Goal: Information Seeking & Learning: Learn about a topic

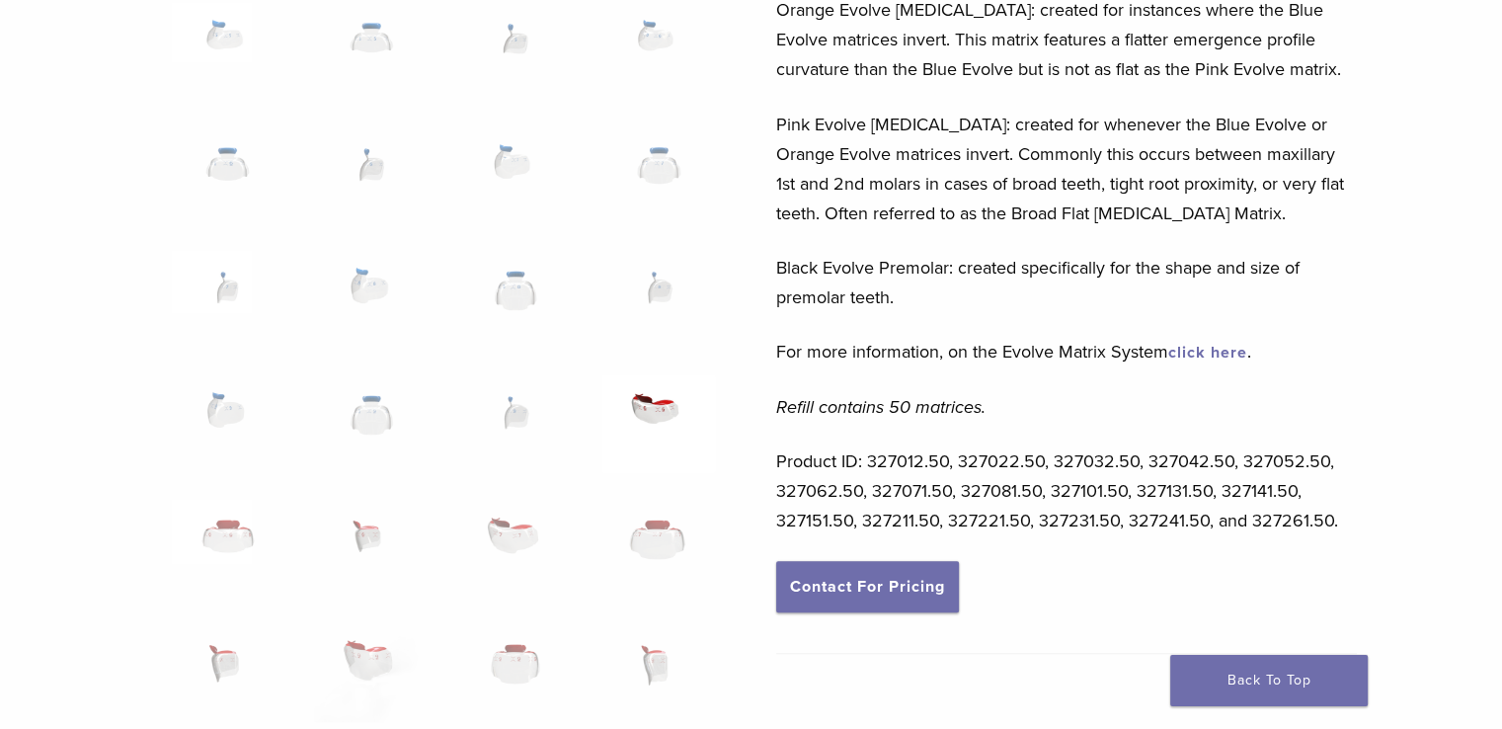
scroll to position [889, 0]
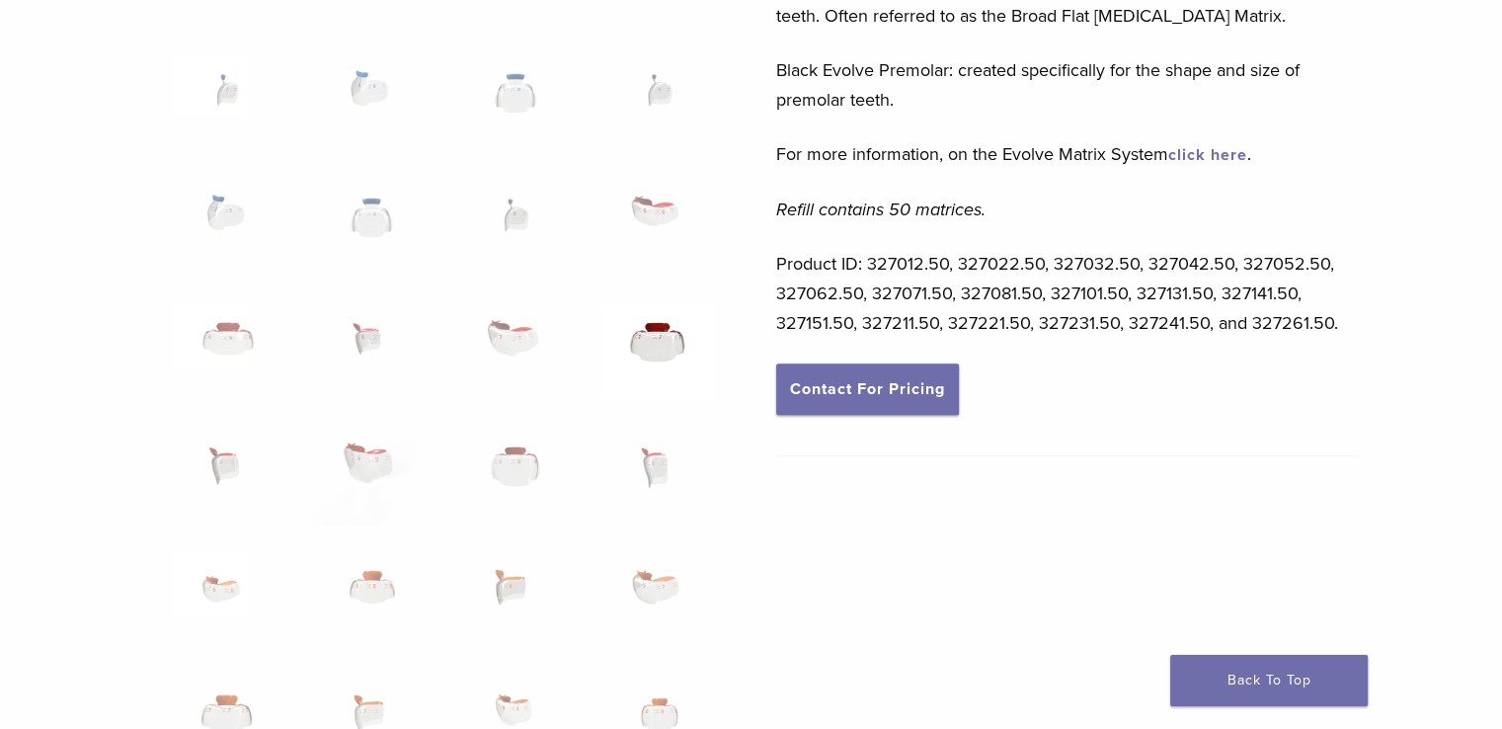
click at [655, 345] on img at bounding box center [658, 350] width 114 height 99
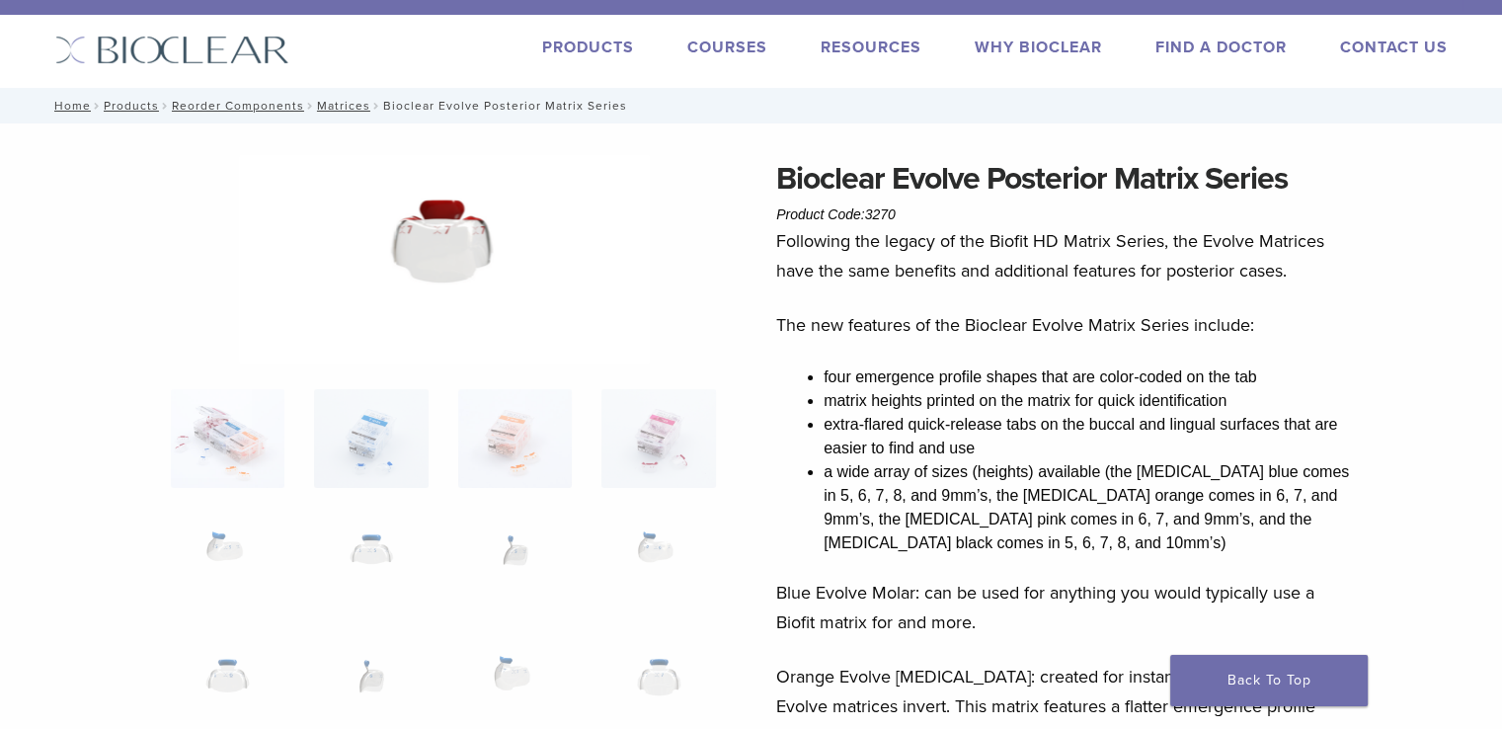
scroll to position [0, 0]
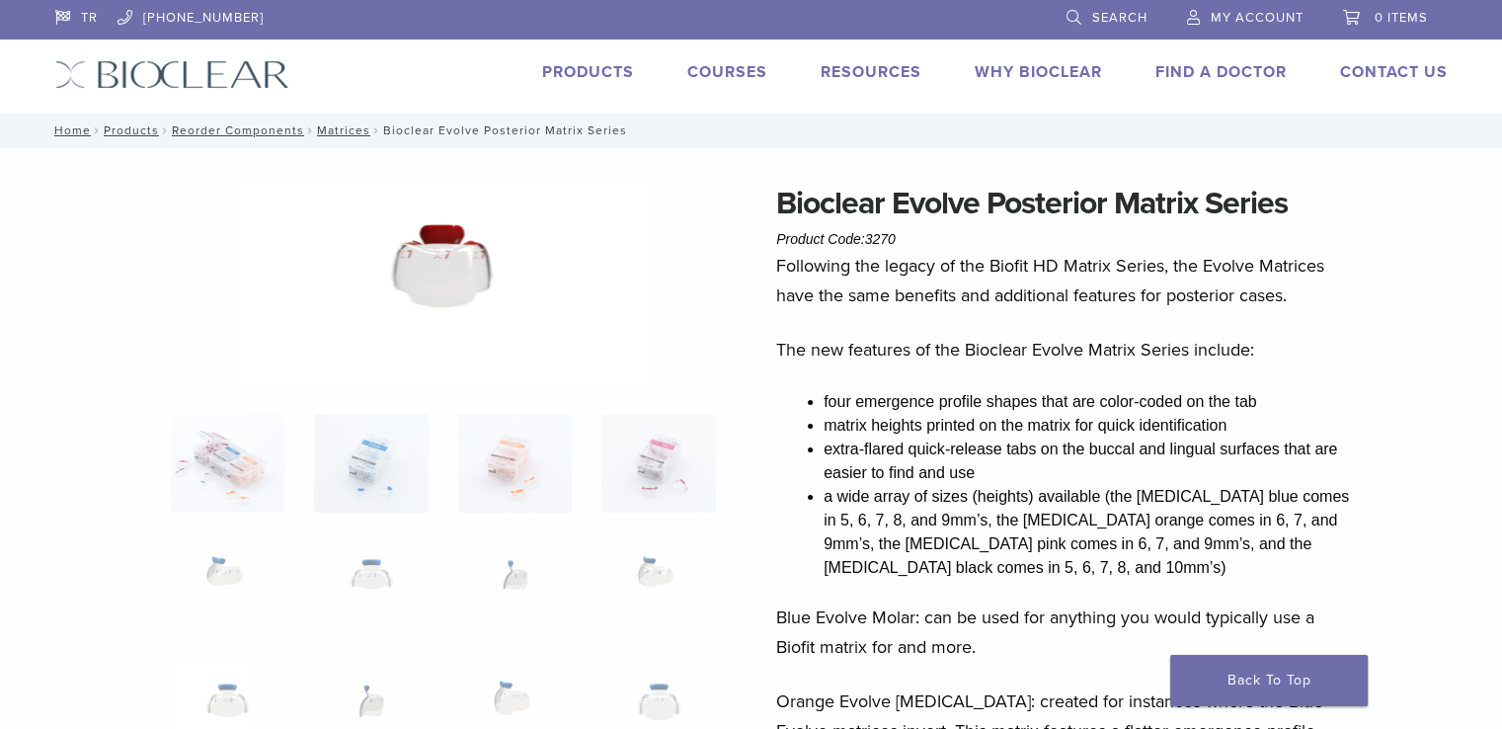
click at [466, 292] on img at bounding box center [444, 284] width 411 height 208
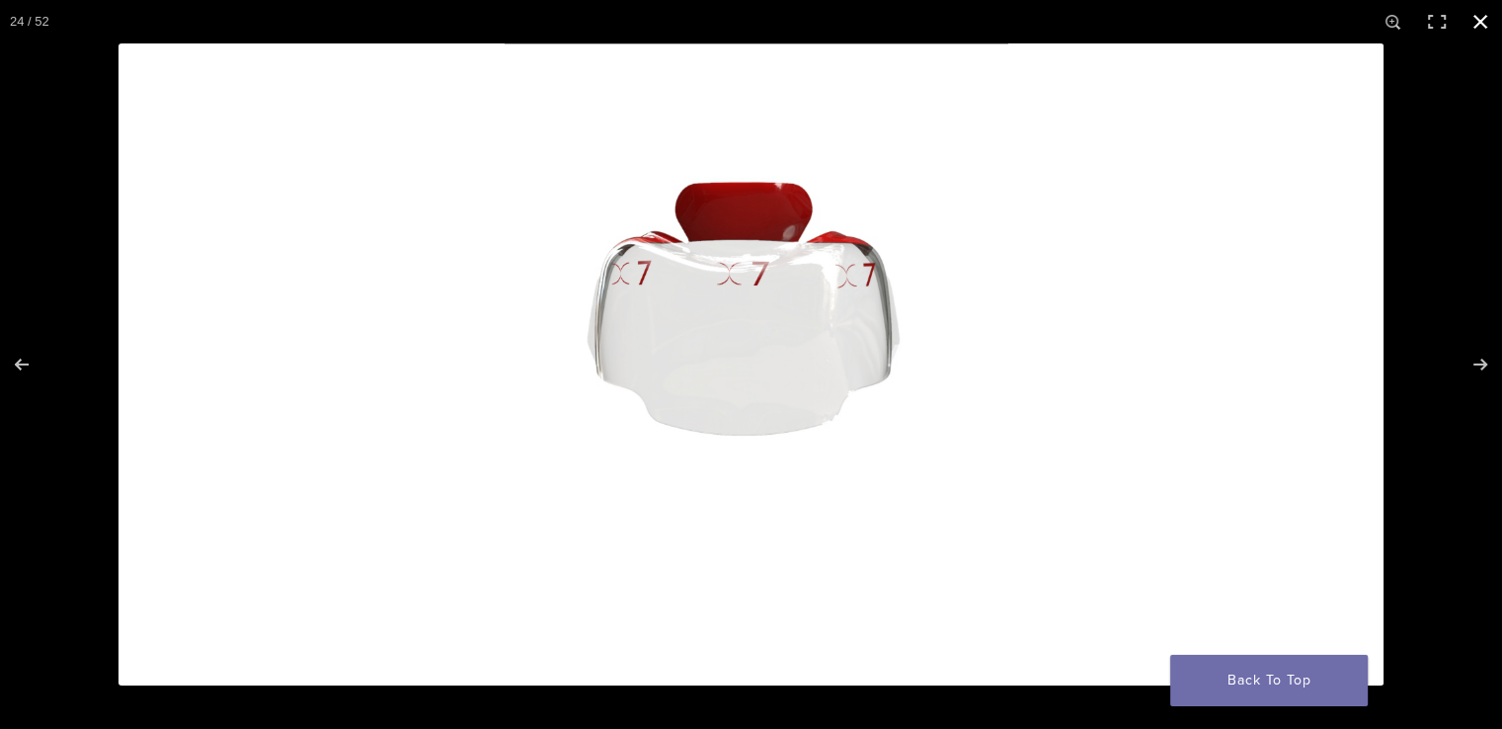
click at [1483, 28] on button "Close (Esc)" at bounding box center [1479, 21] width 43 height 43
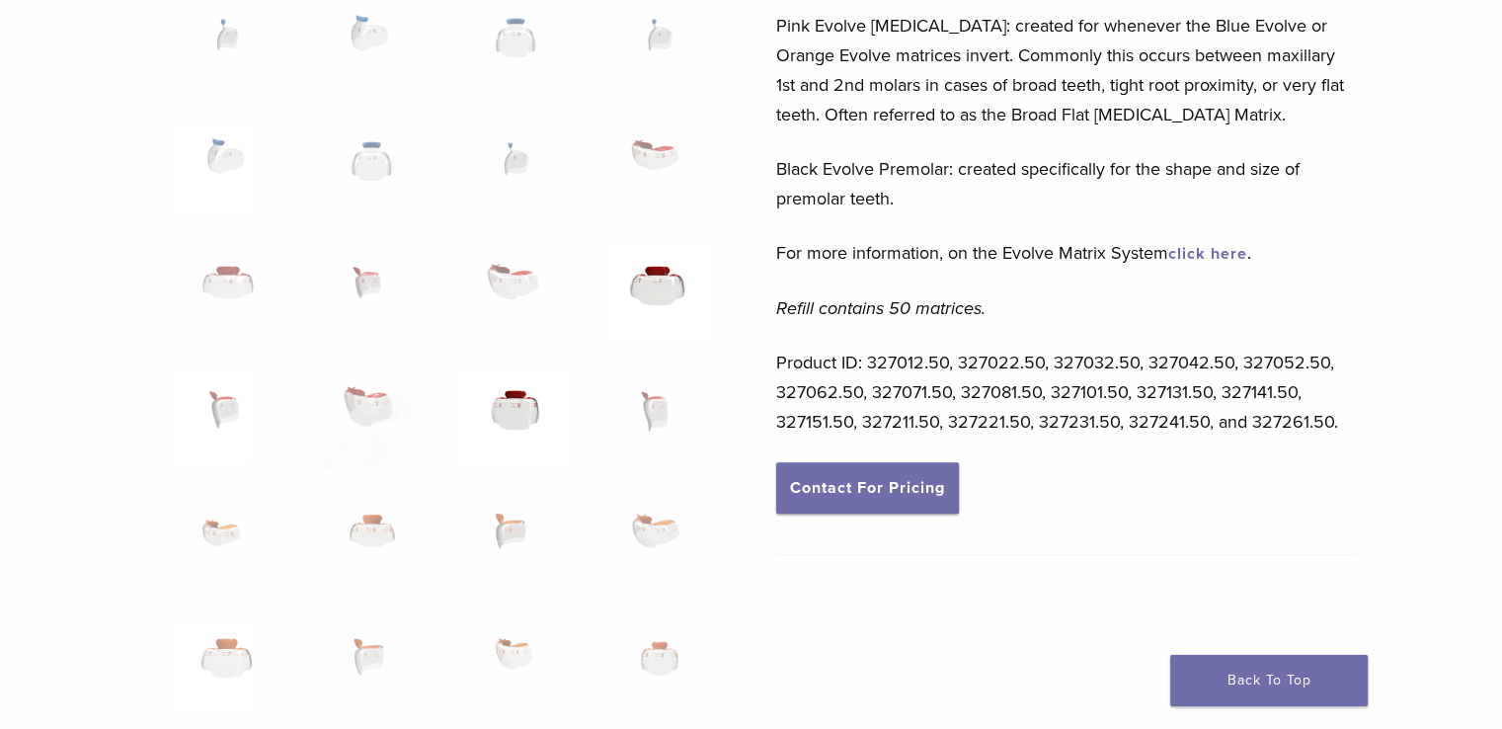
scroll to position [889, 0]
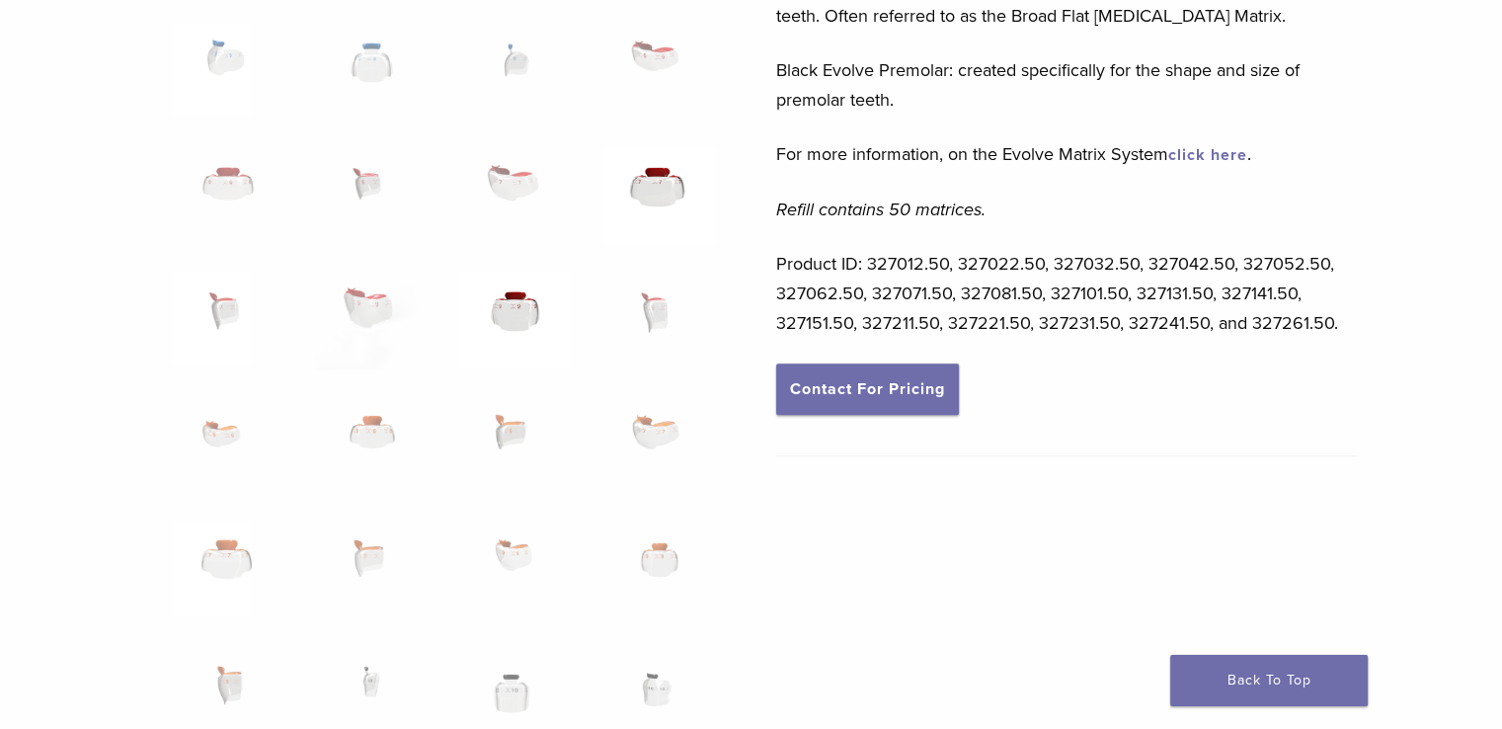
click at [511, 310] on img at bounding box center [515, 320] width 114 height 99
click at [497, 297] on img at bounding box center [515, 320] width 114 height 99
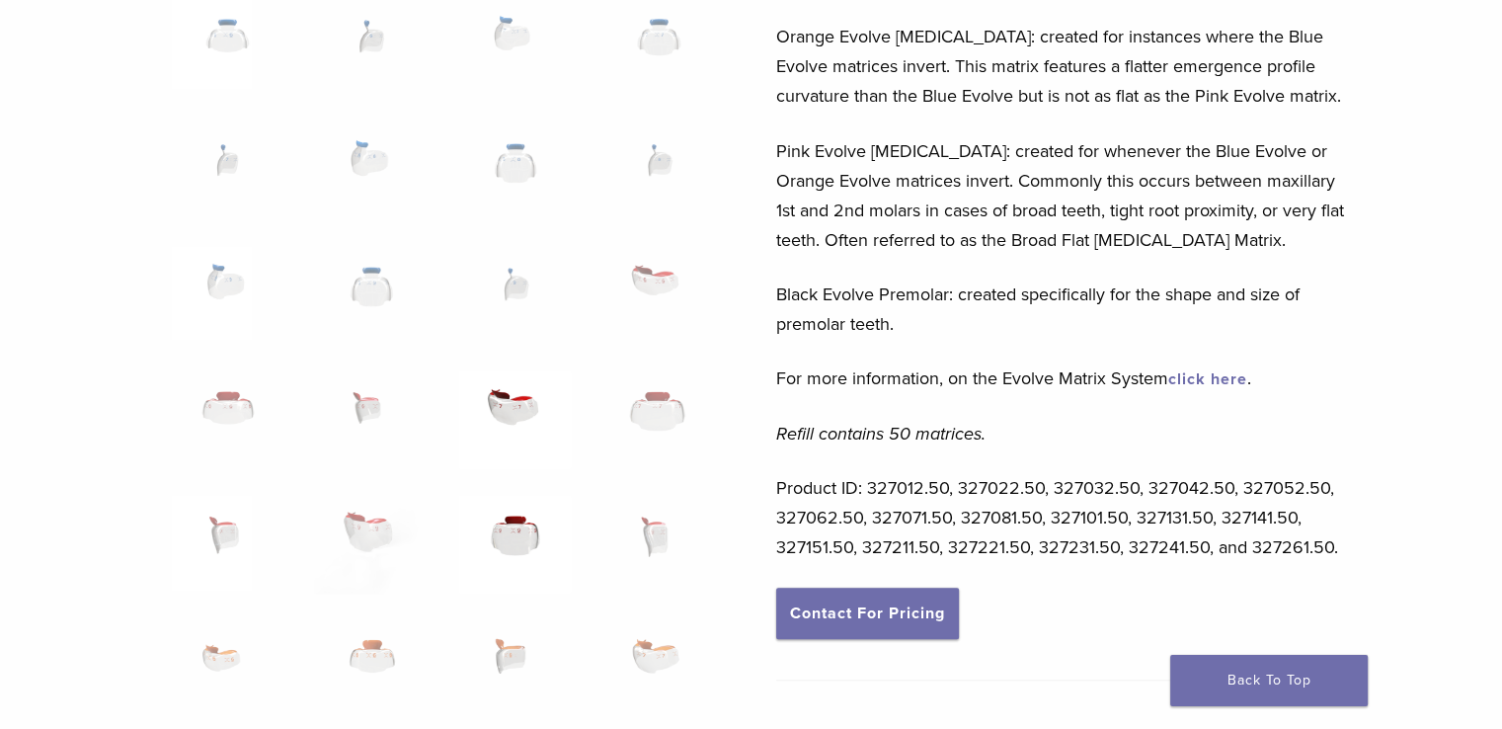
scroll to position [790, 0]
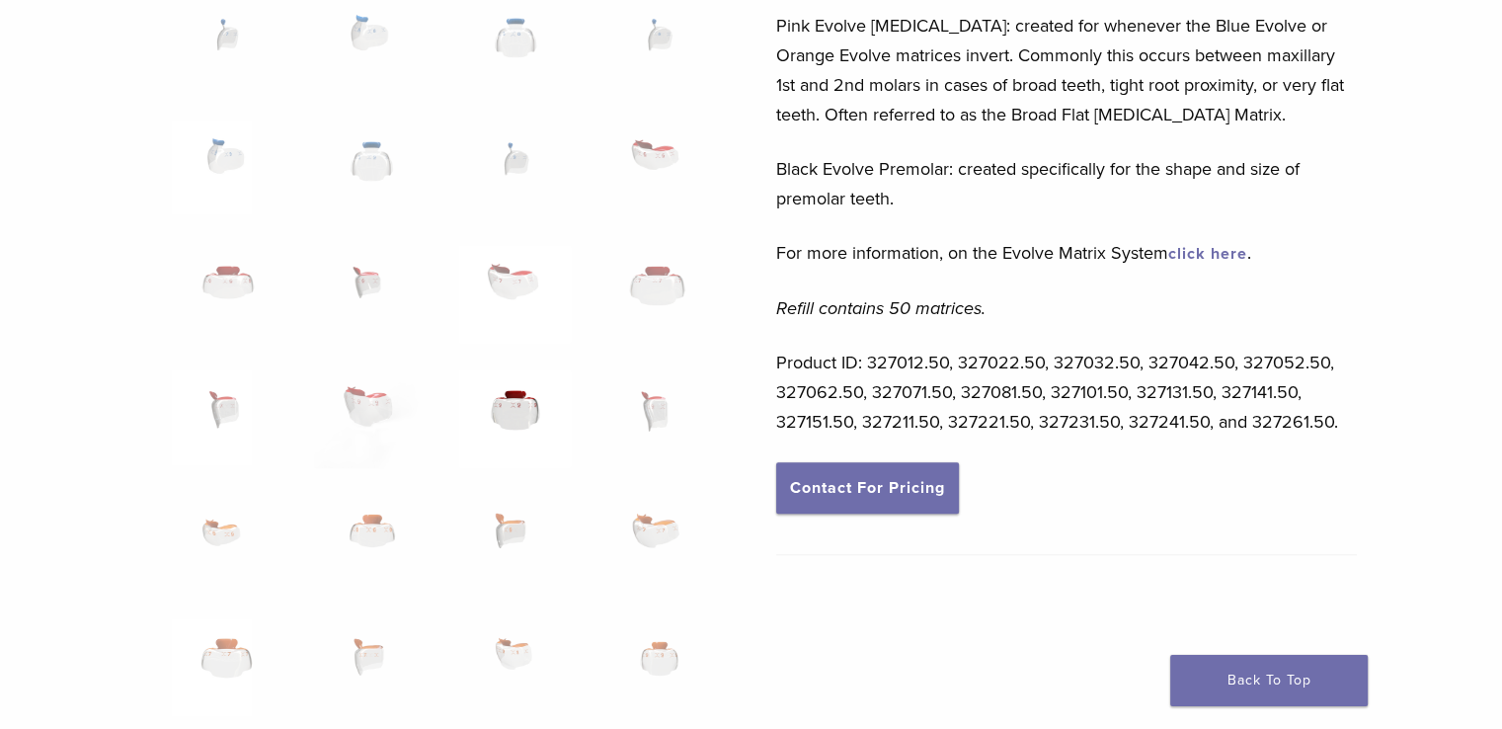
click at [502, 426] on img at bounding box center [515, 418] width 114 height 99
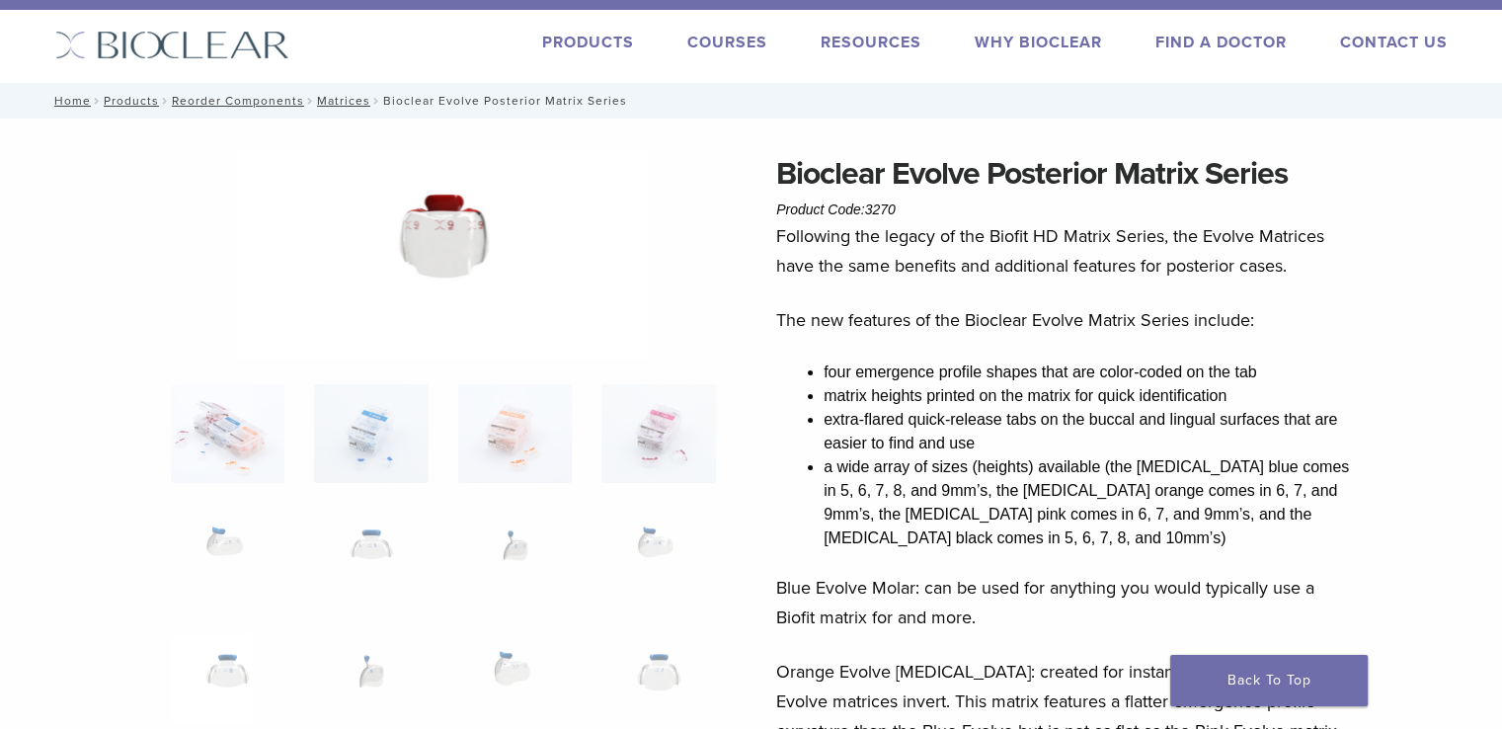
scroll to position [0, 0]
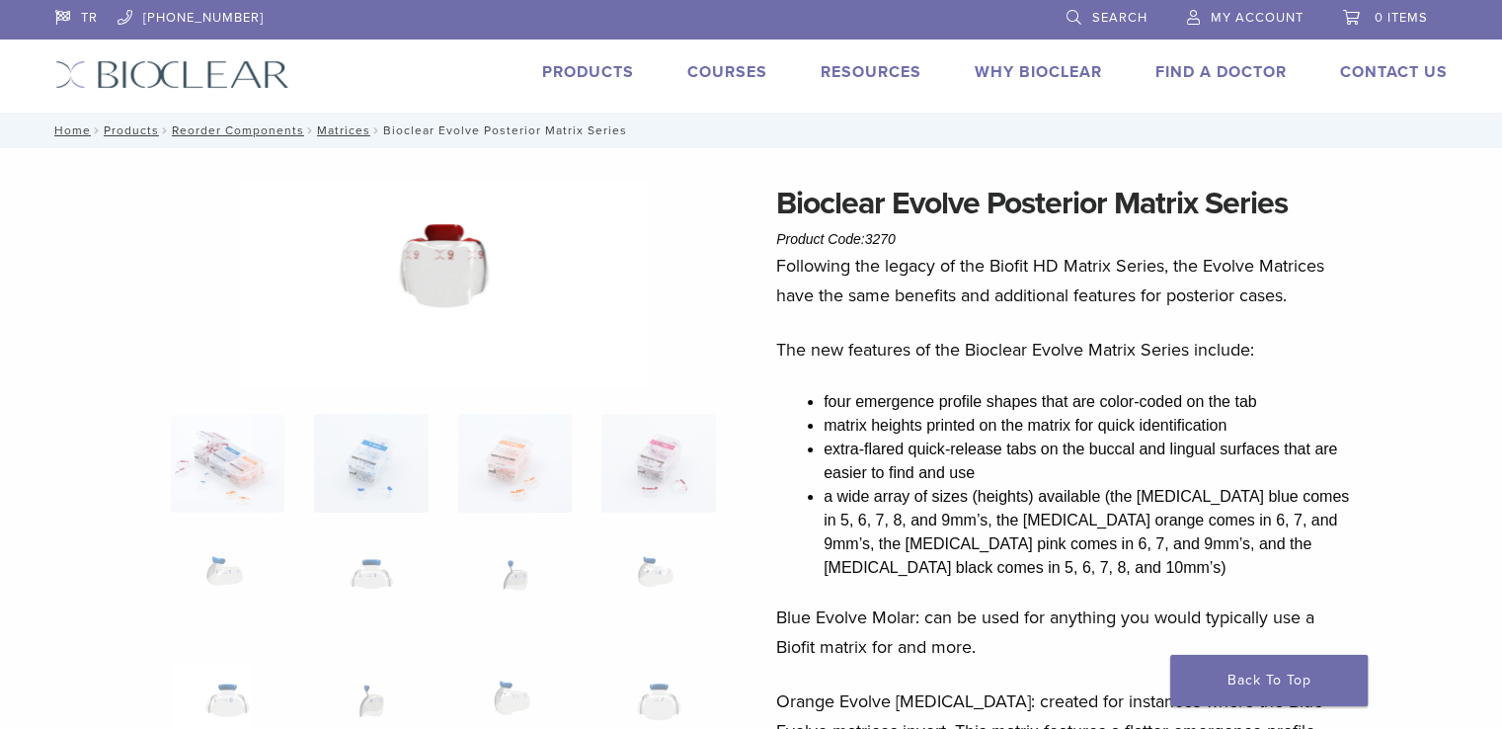
click at [423, 291] on img at bounding box center [443, 284] width 411 height 208
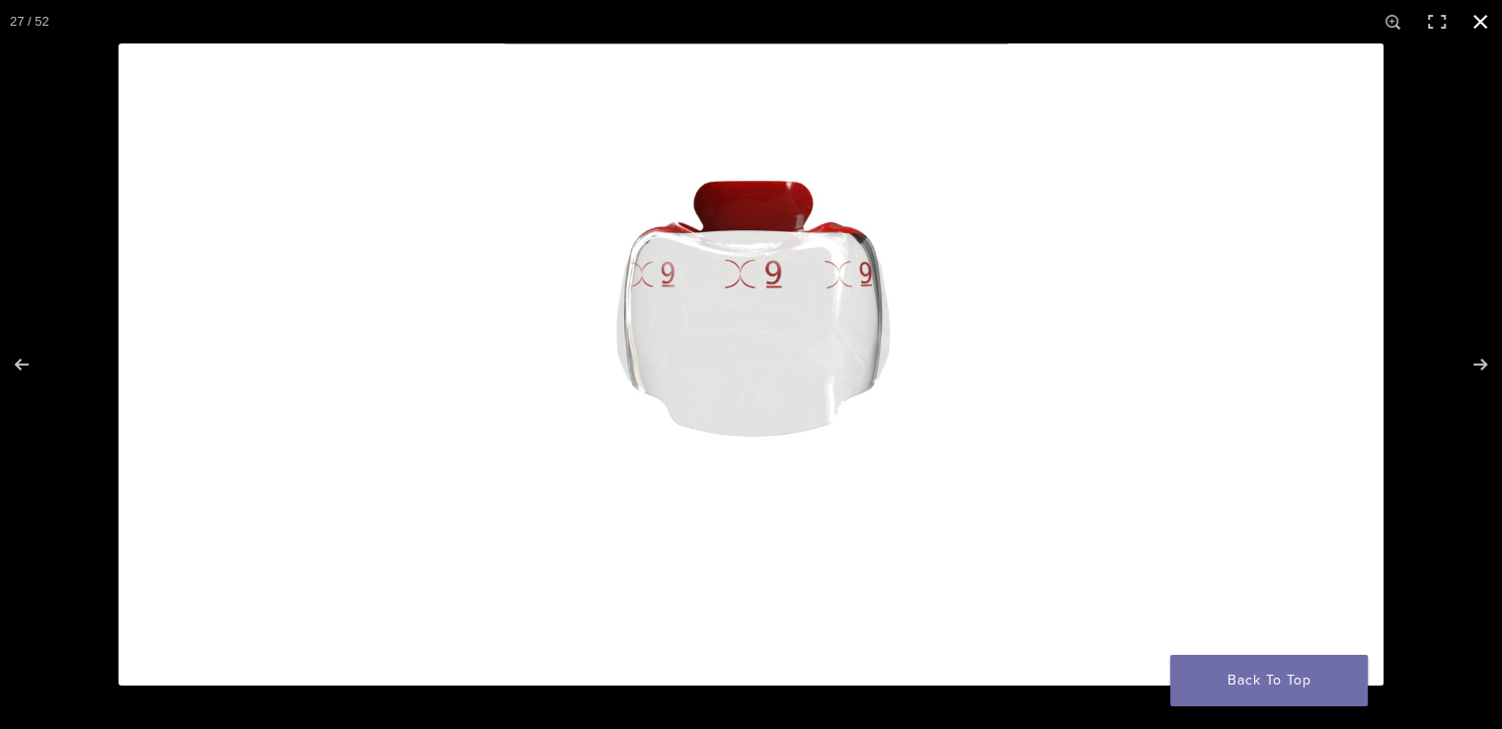
click at [1481, 25] on button "Close (Esc)" at bounding box center [1479, 21] width 43 height 43
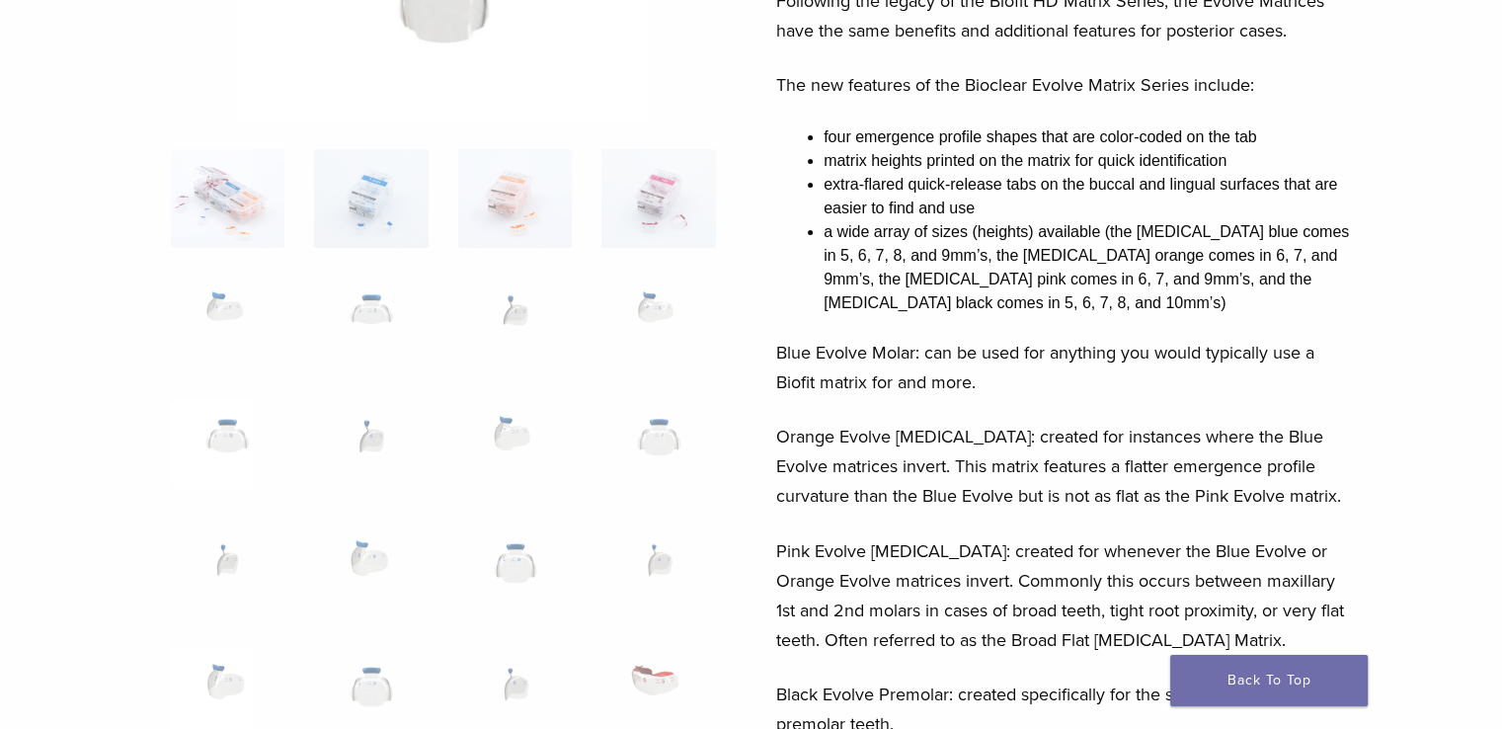
scroll to position [99, 0]
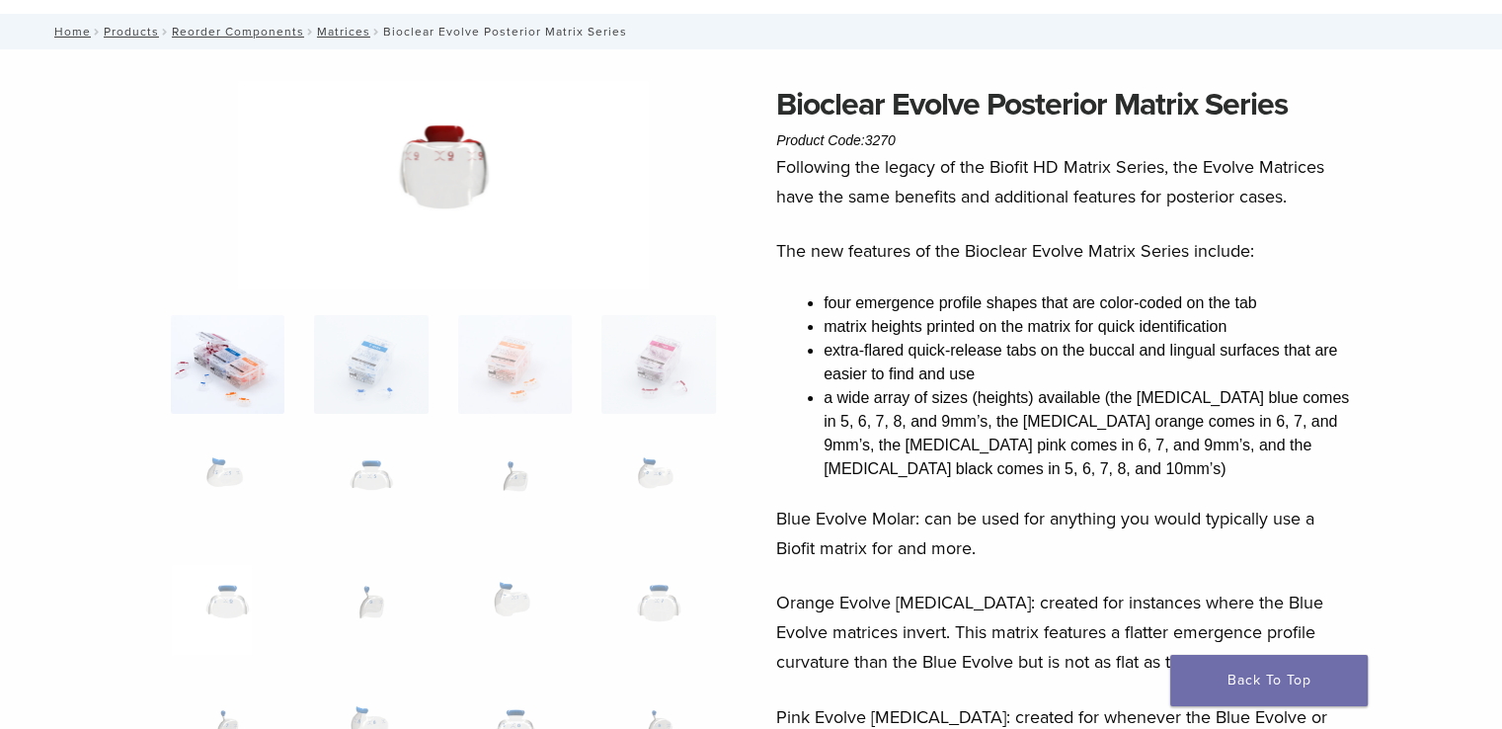
click at [197, 389] on img at bounding box center [228, 364] width 114 height 99
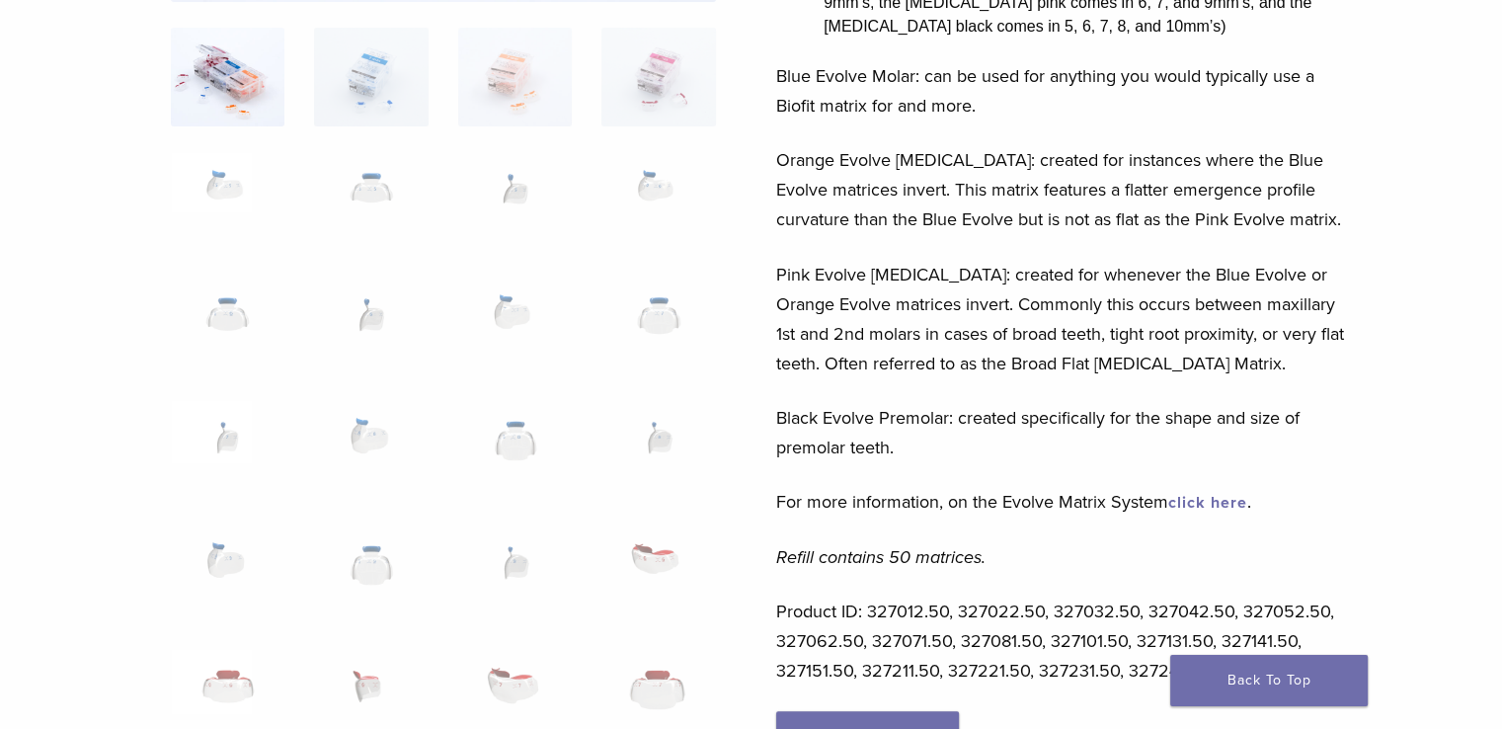
scroll to position [494, 0]
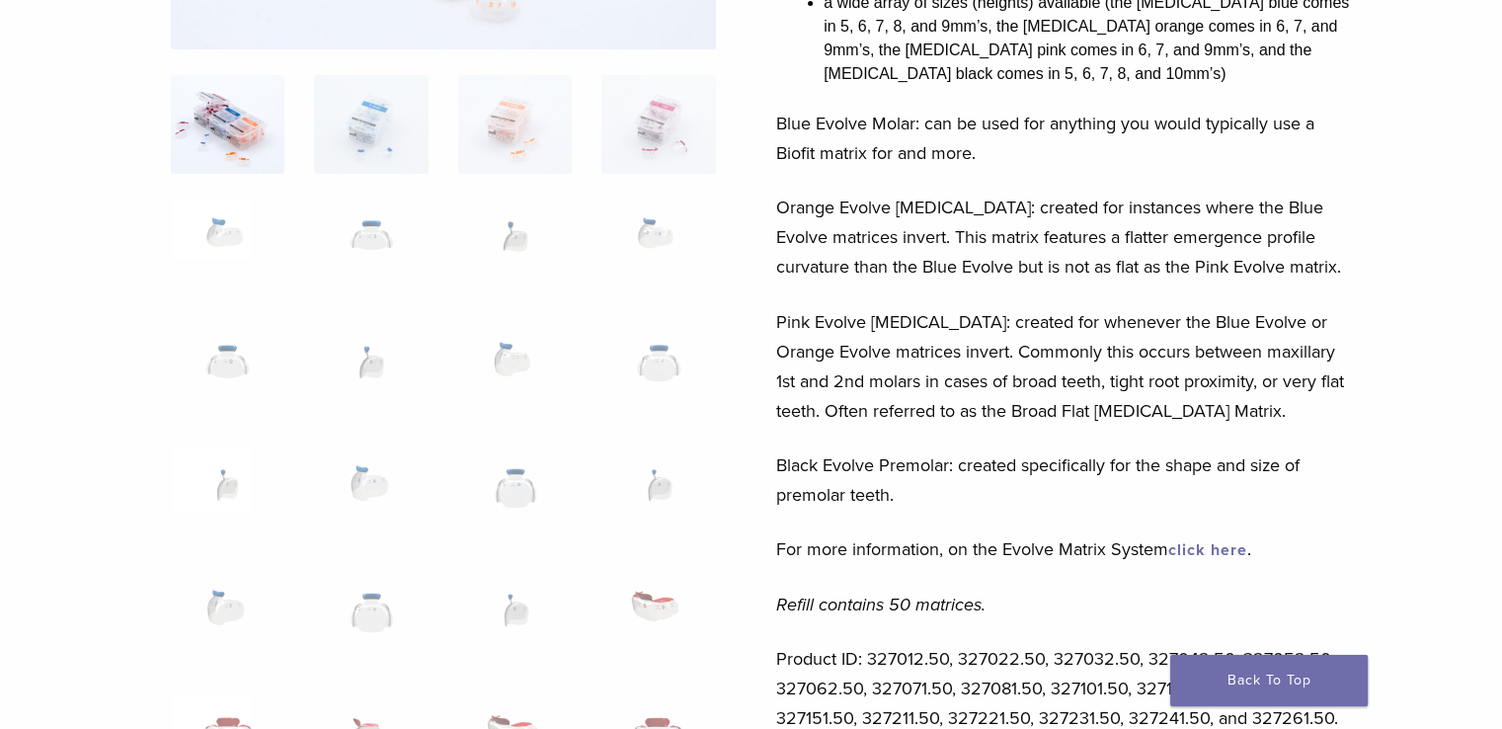
click at [226, 104] on img at bounding box center [228, 124] width 114 height 99
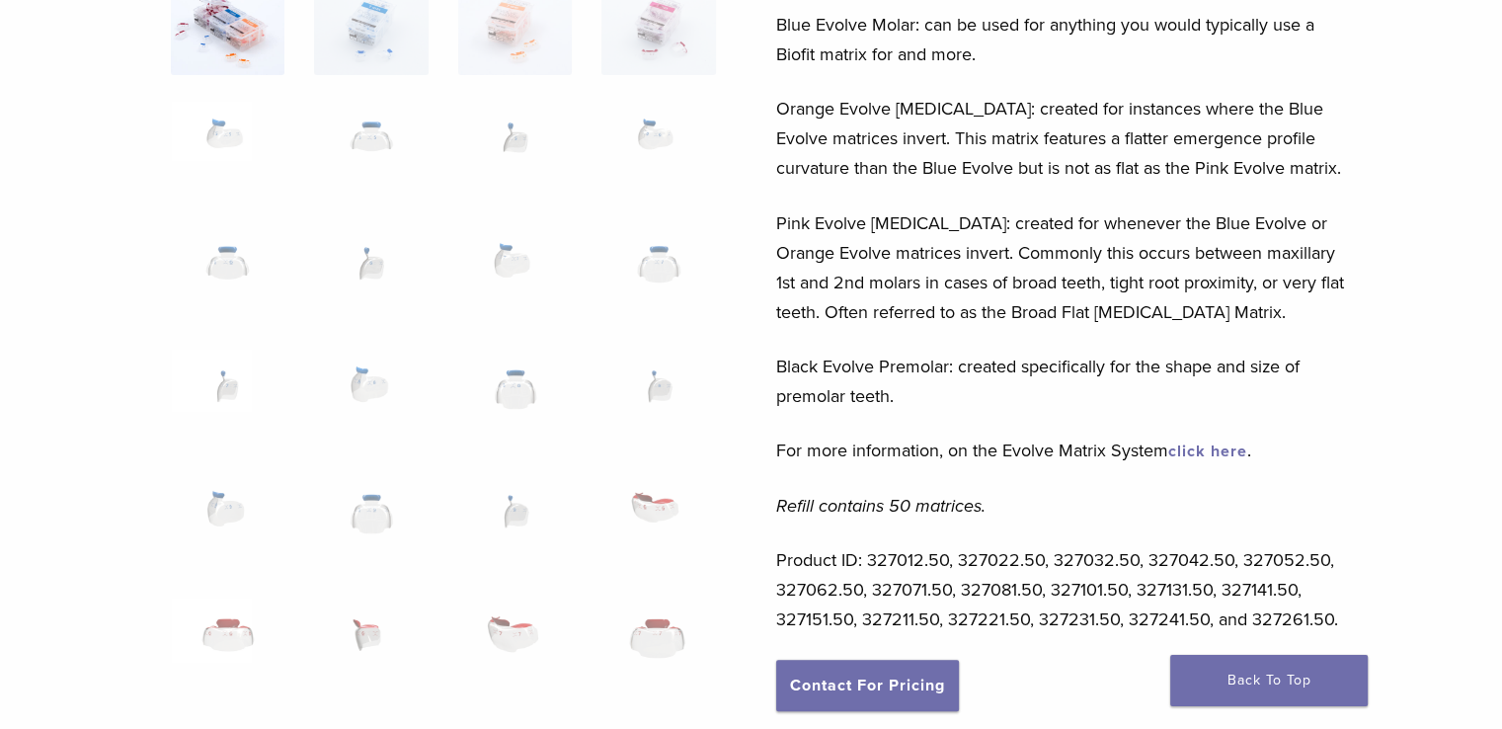
scroll to position [691, 0]
